Goal: Transaction & Acquisition: Subscribe to service/newsletter

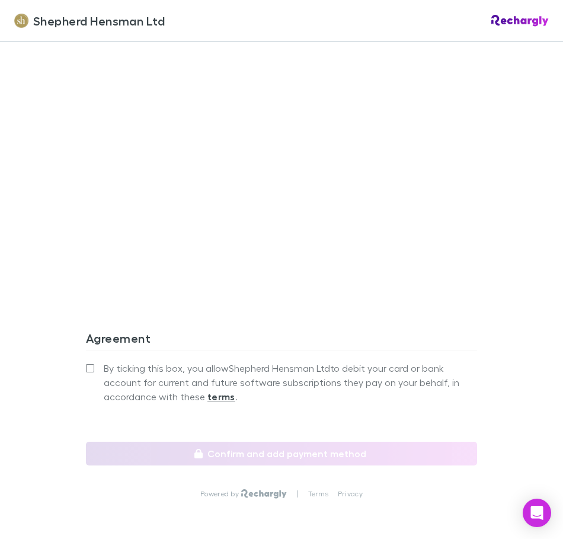
scroll to position [1006, 0]
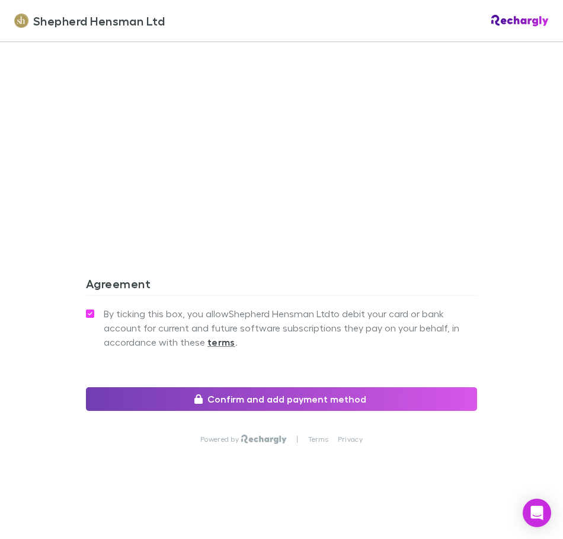
click at [339, 399] on button "Confirm and add payment method" at bounding box center [281, 399] width 391 height 24
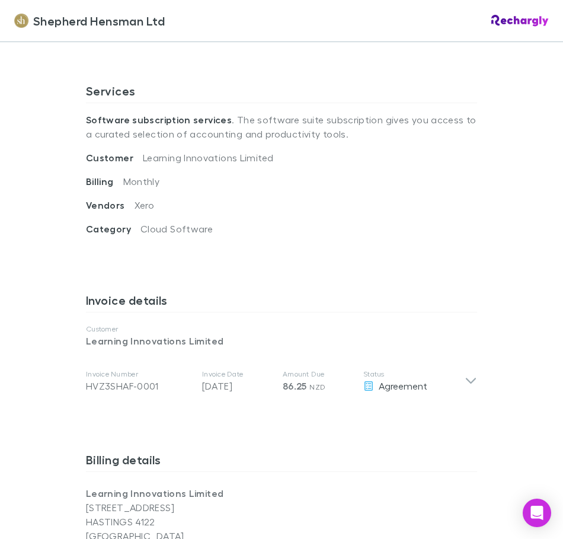
scroll to position [474, 0]
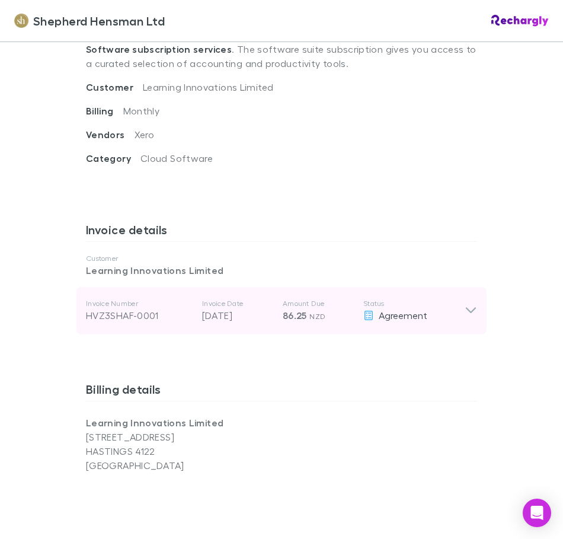
click at [466, 310] on icon at bounding box center [471, 311] width 10 height 6
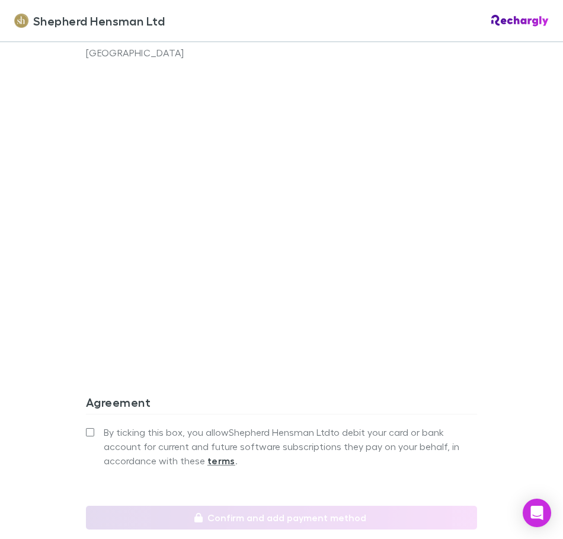
scroll to position [1161, 0]
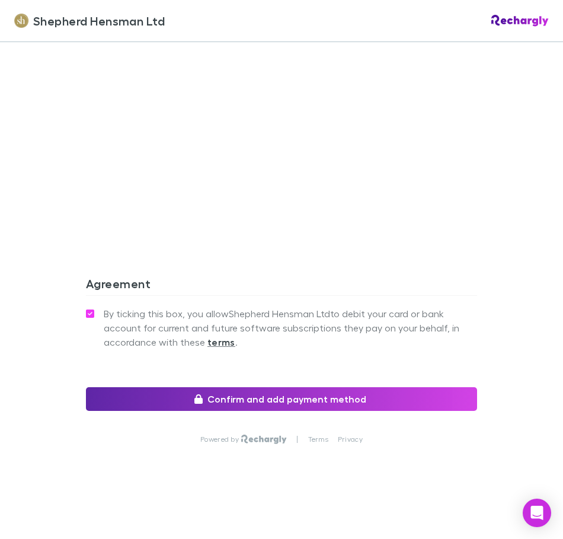
click at [357, 387] on div "By ticking this box, you allow Shepherd Hensman Ltd to debit your card or bank …" at bounding box center [281, 346] width 391 height 82
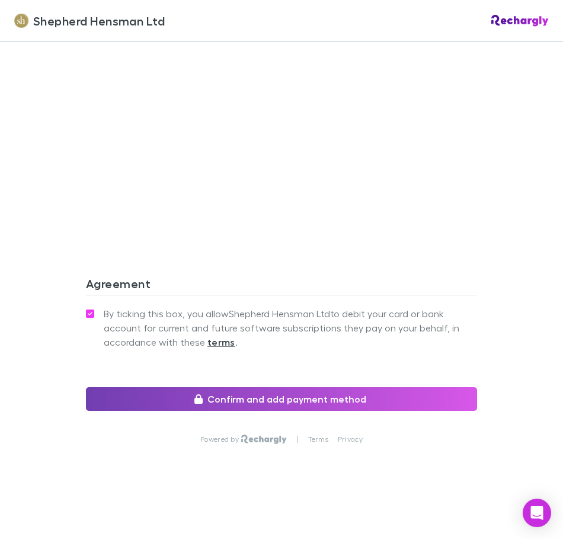
click at [358, 390] on button "Confirm and add payment method" at bounding box center [281, 399] width 391 height 24
